Goal: Transaction & Acquisition: Purchase product/service

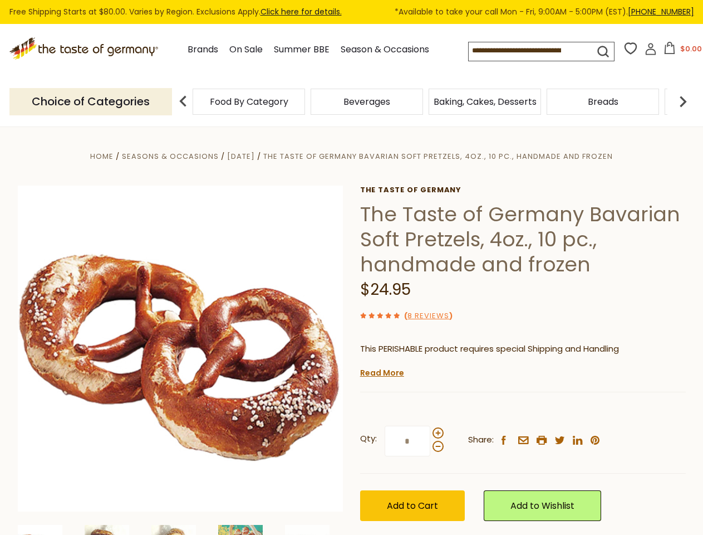
click at [351, 267] on div "Home Seasons & Occasions [DATE] The Taste of Germany Bavarian Soft Pretzels, 4o…" at bounding box center [351, 370] width 685 height 443
click at [533, 51] on input at bounding box center [522, 50] width 106 height 16
click at [681, 51] on button "$0.00" at bounding box center [682, 50] width 47 height 17
click at [424, 101] on div "Beverages" at bounding box center [367, 102] width 118 height 26
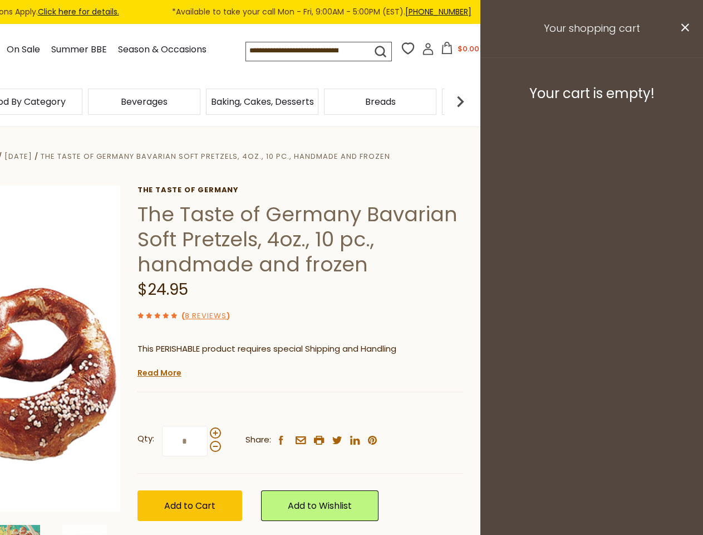
click at [683, 101] on h3 "Your cart is empty!" at bounding box center [591, 93] width 195 height 17
click at [351, 331] on div "The Taste of Germany The Taste of Germany Bavarian Soft Pretzels, 4oz., 10 pc.,…" at bounding box center [301, 365] width 326 height 360
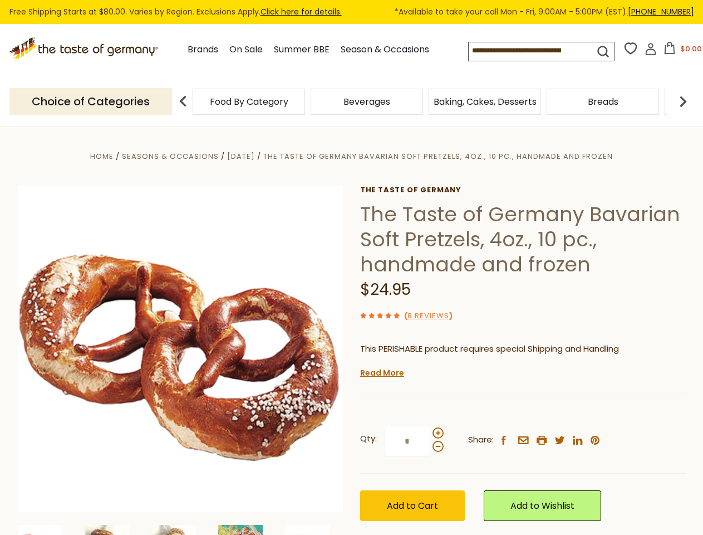
click at [360, 530] on div "Qty: * Share: facebook email printer twitter linkedin pinterest Add to Cart" at bounding box center [523, 473] width 326 height 129
